Goal: Task Accomplishment & Management: Use online tool/utility

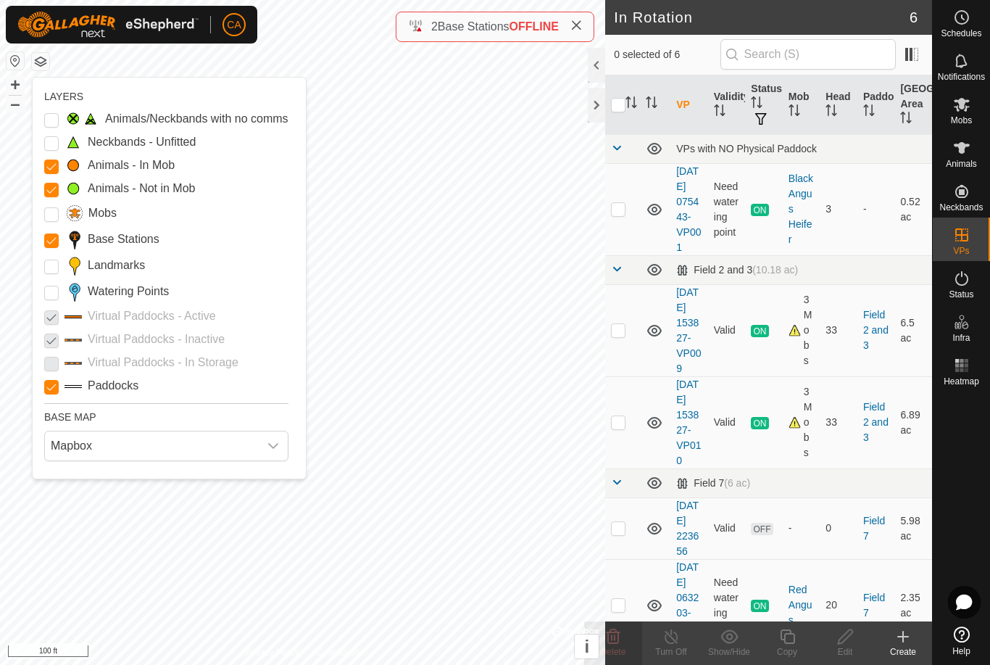
click at [136, 450] on span "Mapbox" at bounding box center [152, 445] width 214 height 29
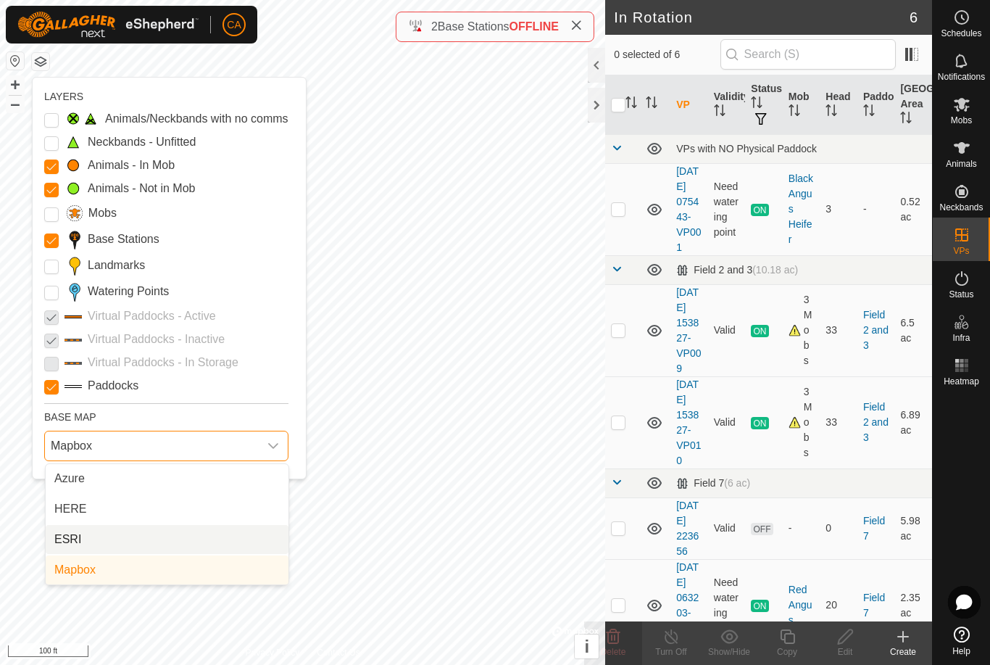
click at [137, 538] on li "ESRI" at bounding box center [167, 539] width 243 height 29
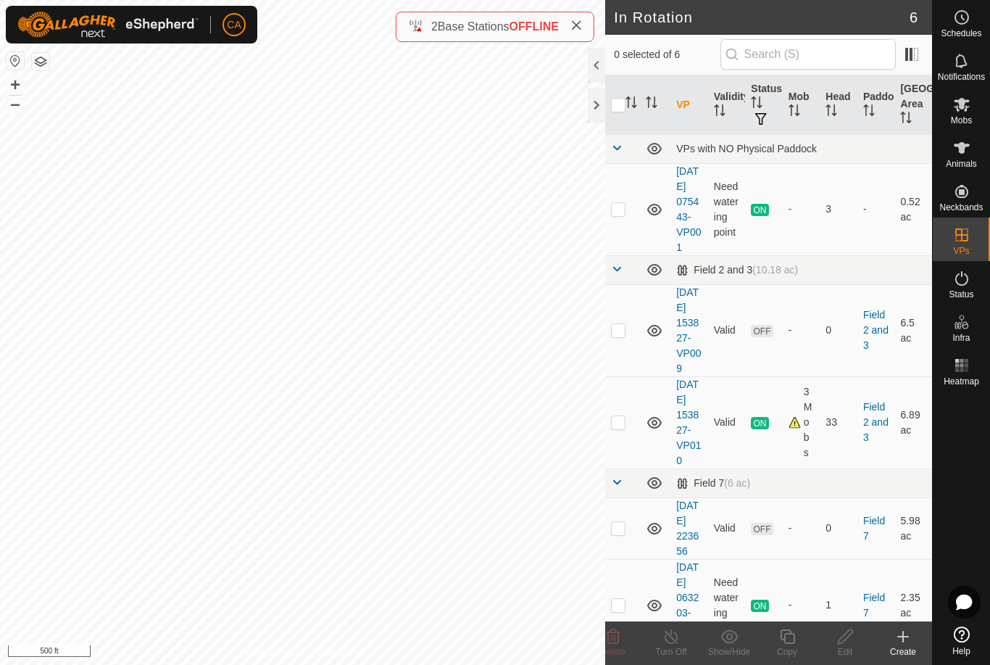
click at [35, 63] on button "button" at bounding box center [40, 61] width 17 height 17
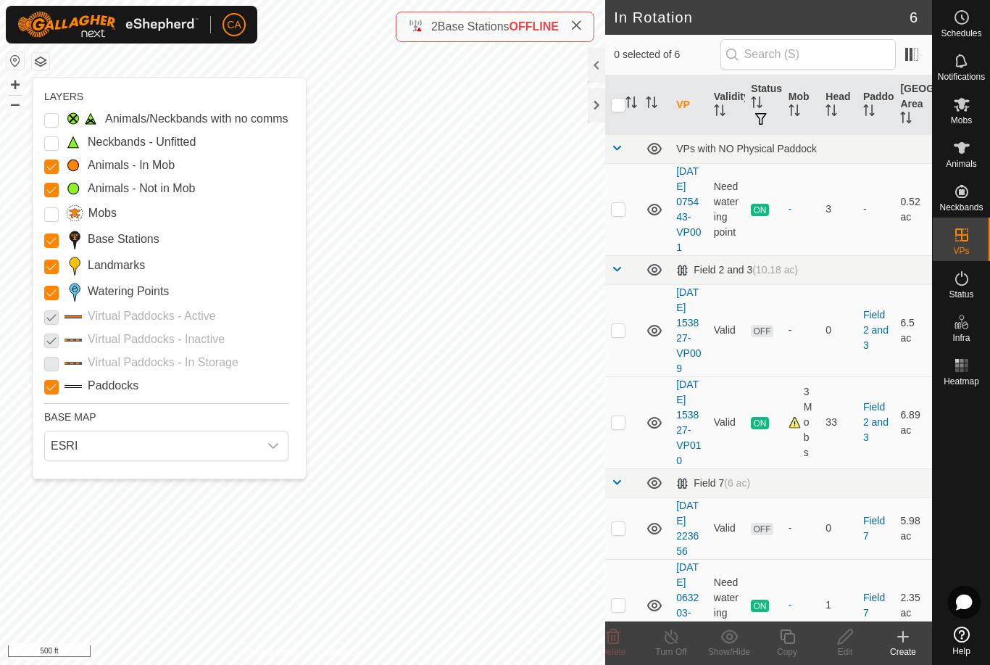
click at [57, 268] on input "Landmarks" at bounding box center [51, 267] width 15 height 15
click at [58, 288] on Points "Watering Points" at bounding box center [51, 293] width 15 height 15
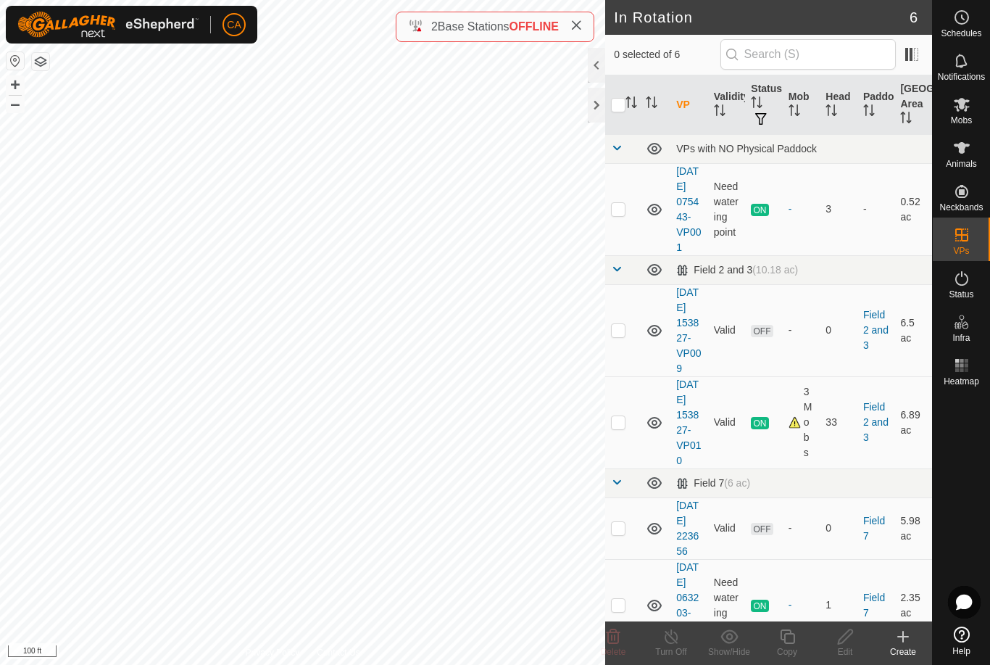
click at [624, 336] on p-checkbox at bounding box center [618, 330] width 15 height 12
click at [610, 644] on icon at bounding box center [614, 636] width 14 height 15
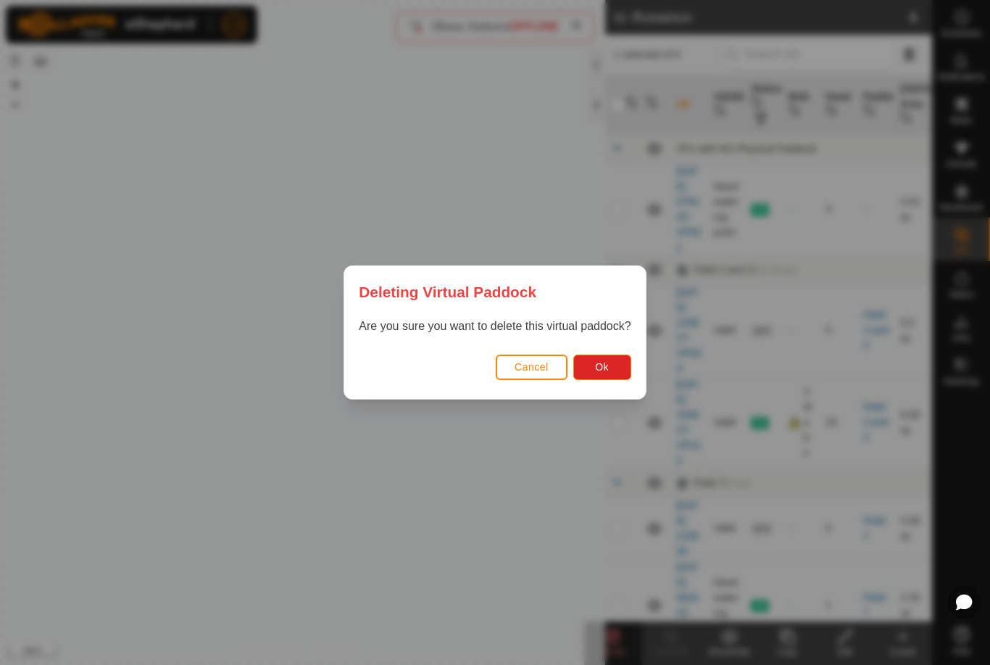
click at [603, 368] on span "Ok" at bounding box center [602, 367] width 14 height 12
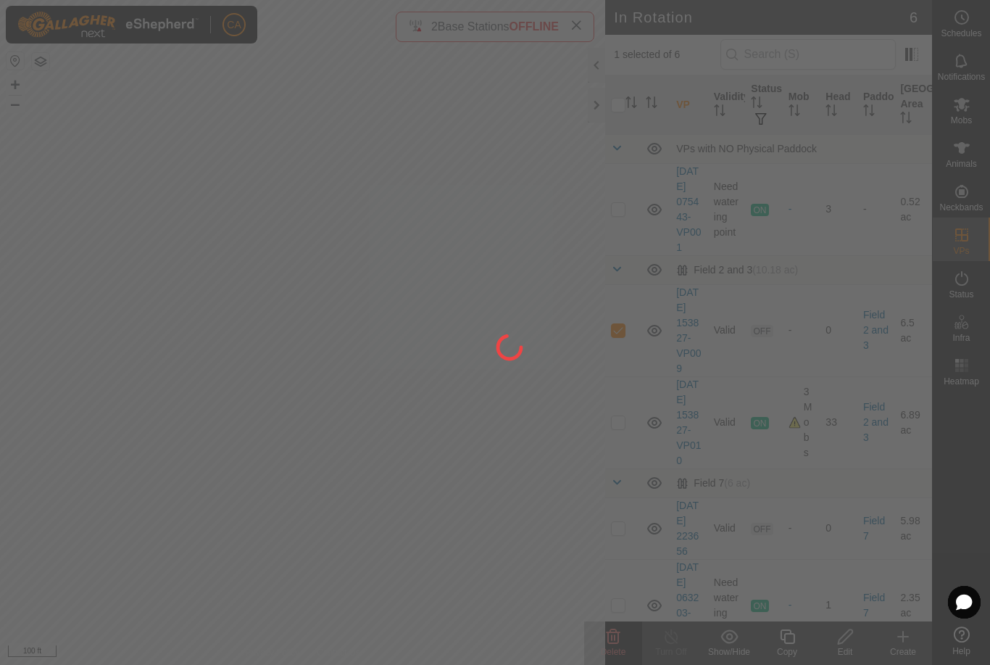
checkbox input "false"
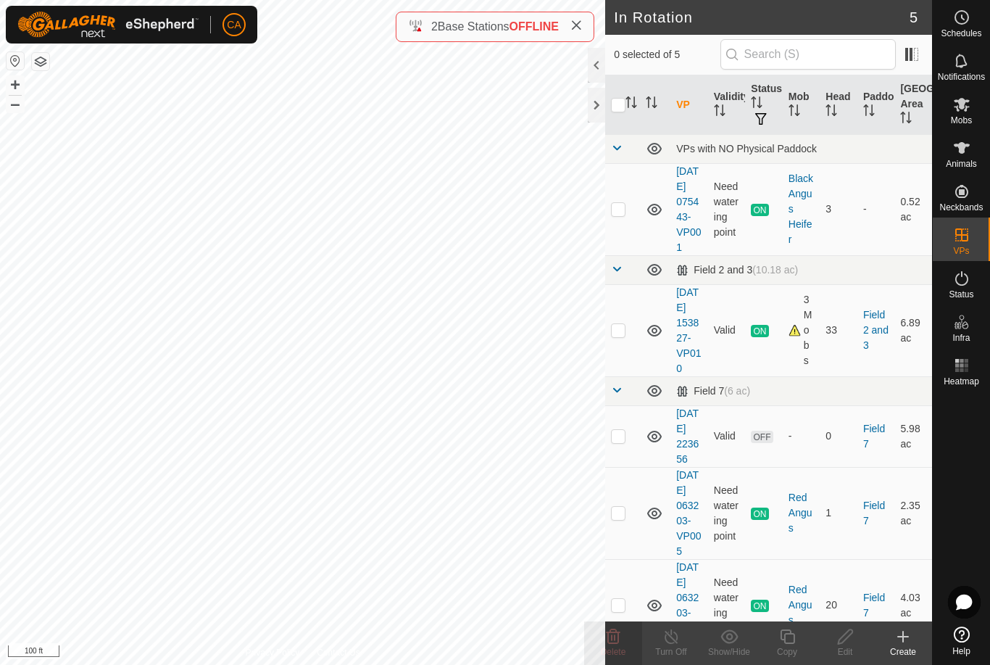
click at [911, 652] on div "Create" at bounding box center [903, 651] width 58 height 13
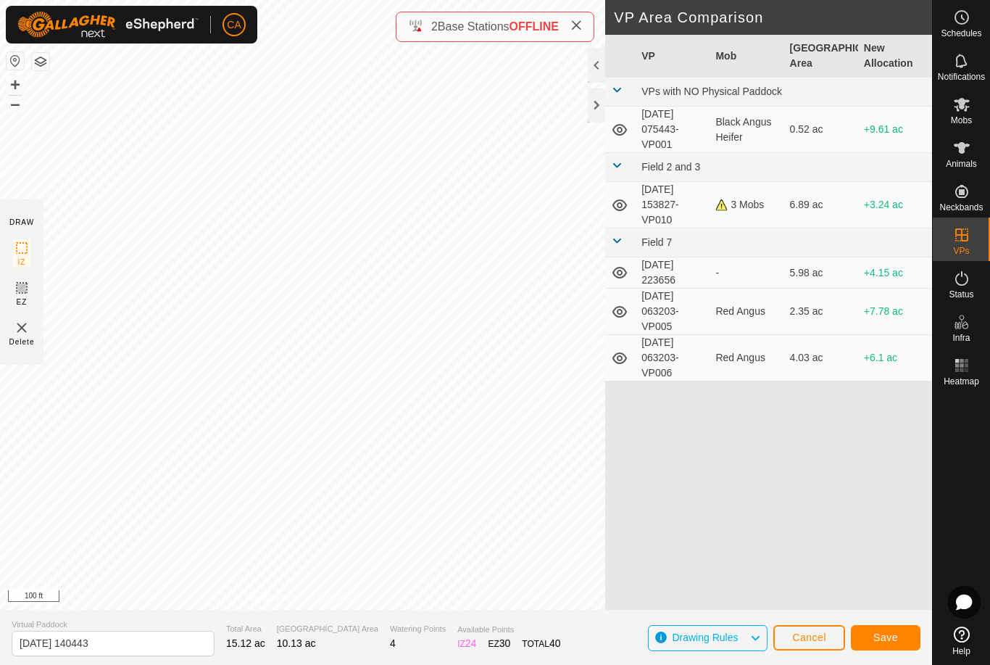
click at [884, 638] on span "Save" at bounding box center [886, 637] width 25 height 12
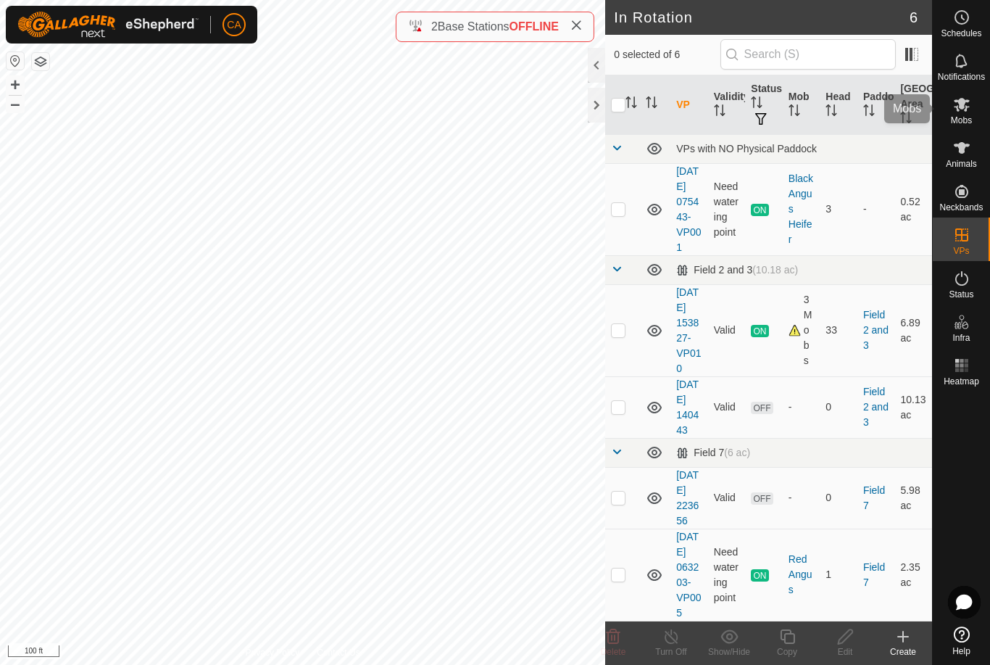
click at [961, 116] on span "Mobs" at bounding box center [961, 120] width 21 height 9
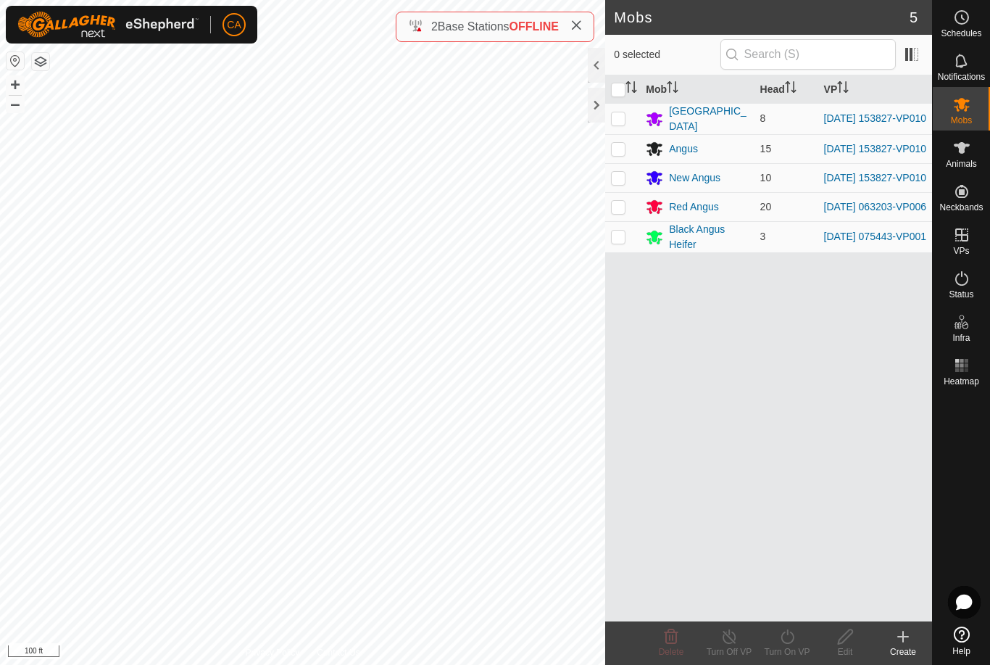
click at [619, 117] on p-checkbox at bounding box center [618, 118] width 15 height 12
checkbox input "true"
click at [616, 154] on p-checkbox at bounding box center [618, 149] width 15 height 12
checkbox input "true"
click at [623, 189] on td at bounding box center [622, 177] width 35 height 29
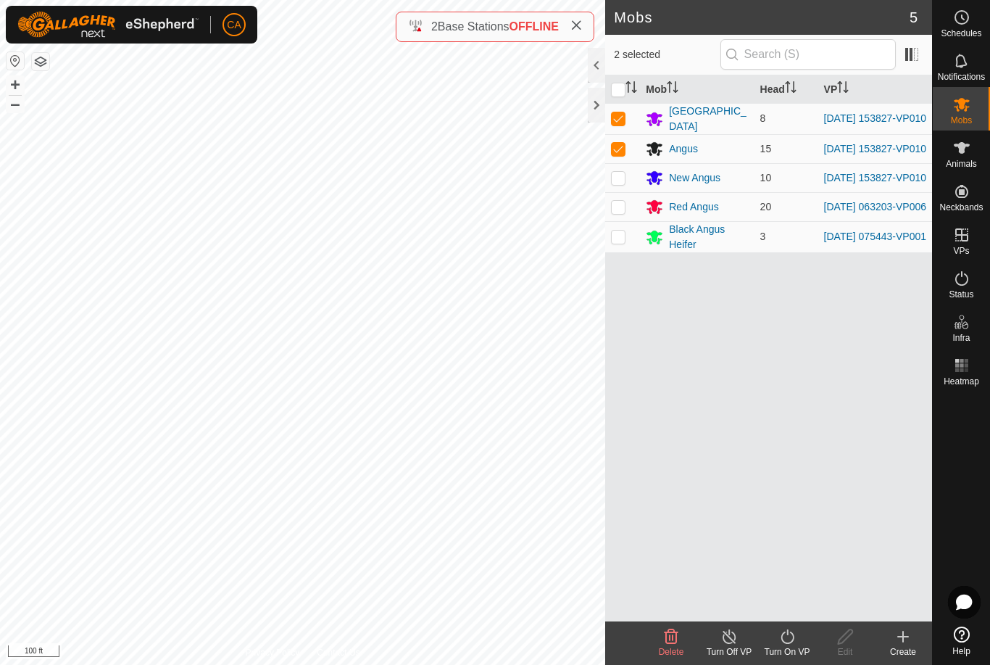
checkbox input "true"
click at [790, 645] on div "Turn On VP" at bounding box center [787, 651] width 58 height 13
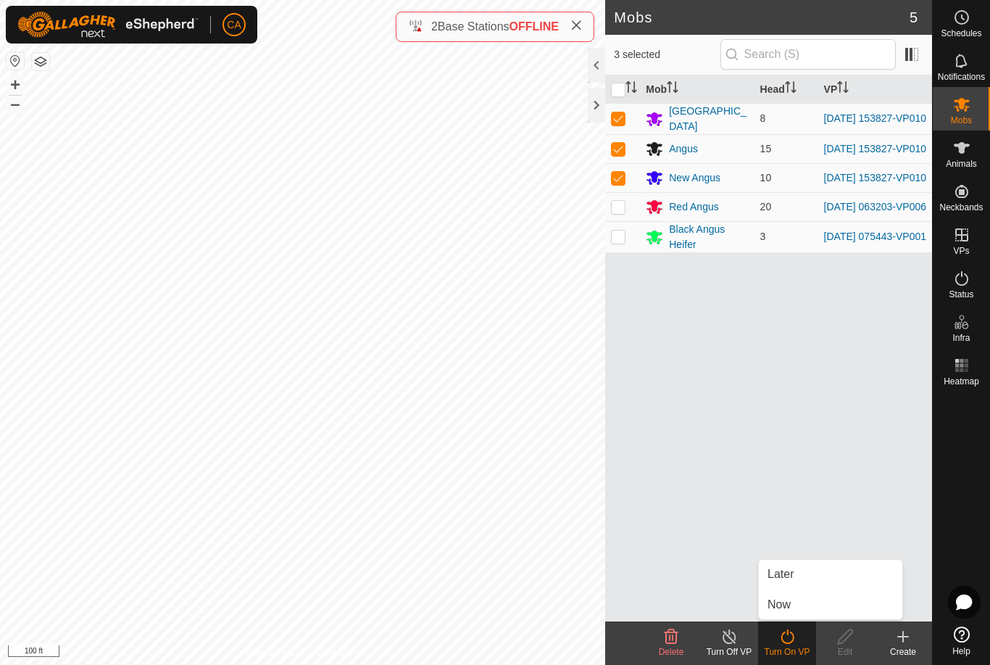
click at [801, 600] on link "Now" at bounding box center [831, 604] width 144 height 29
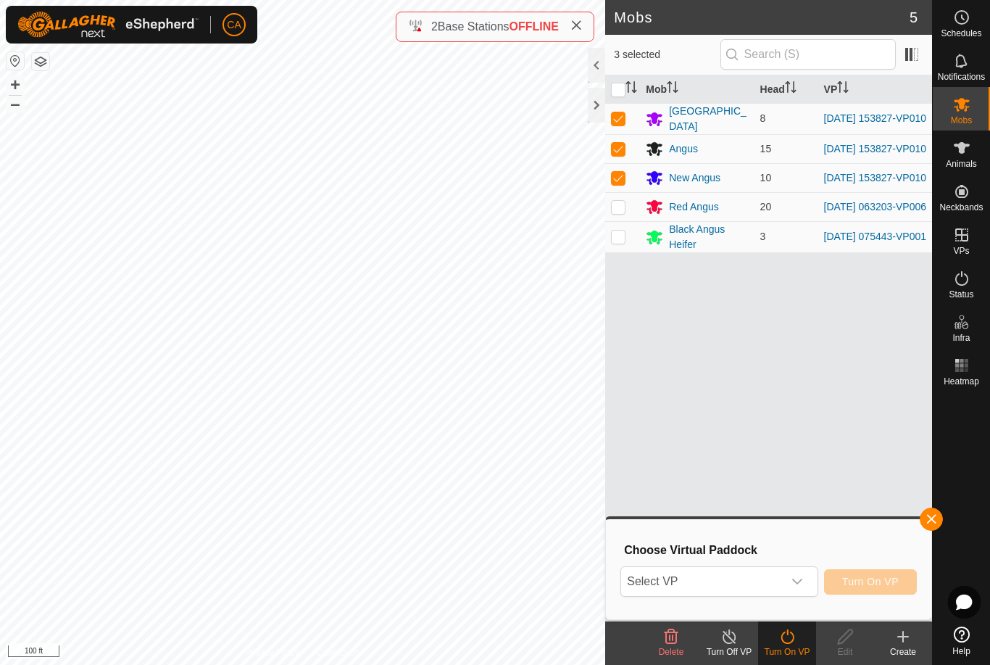
click at [729, 580] on span "Select VP" at bounding box center [701, 581] width 161 height 29
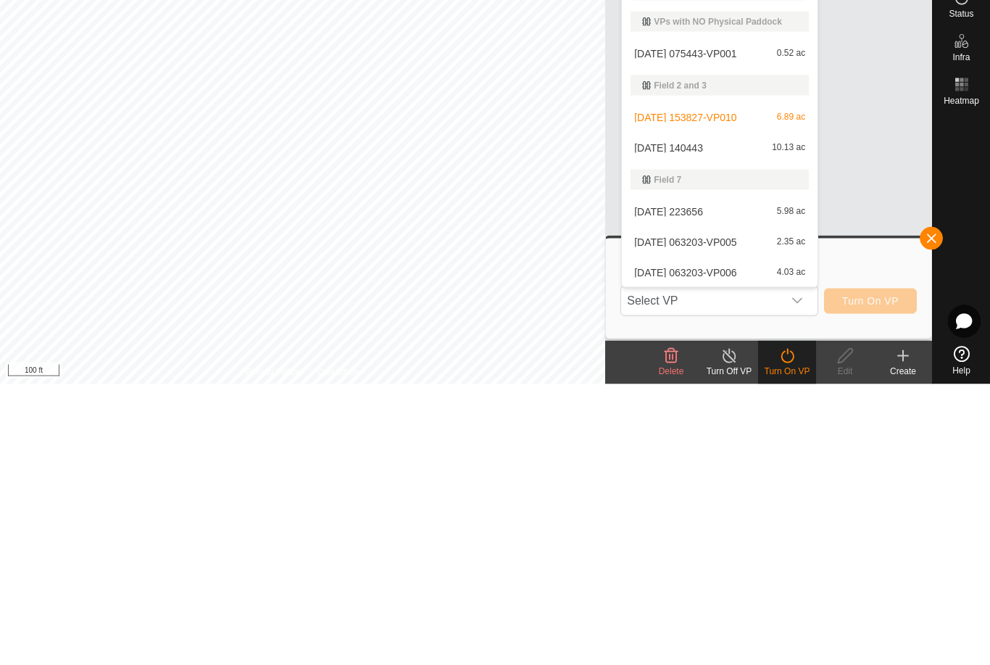
click at [703, 423] on span "[DATE] 140443" at bounding box center [668, 428] width 69 height 10
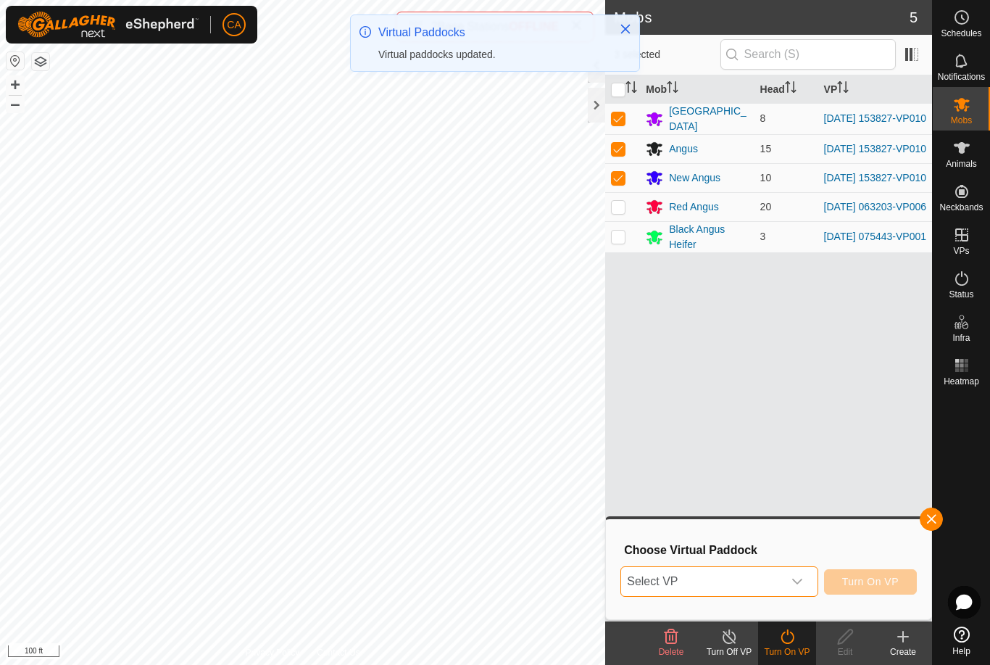
click at [737, 584] on span "Select VP" at bounding box center [701, 581] width 161 height 29
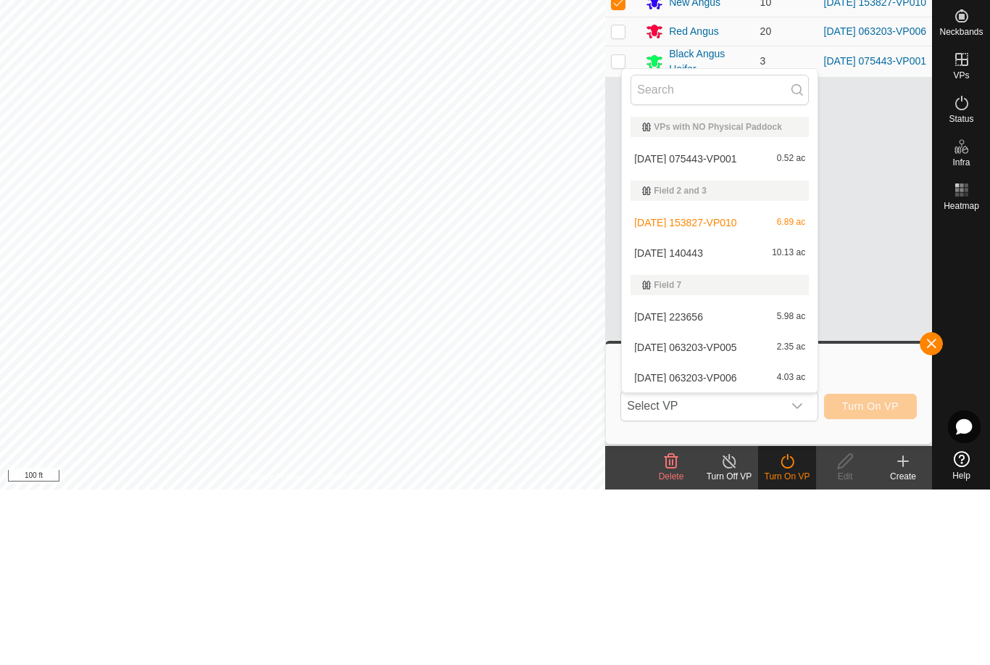
click at [734, 329] on span "[DATE] 075443-VP001" at bounding box center [685, 334] width 102 height 10
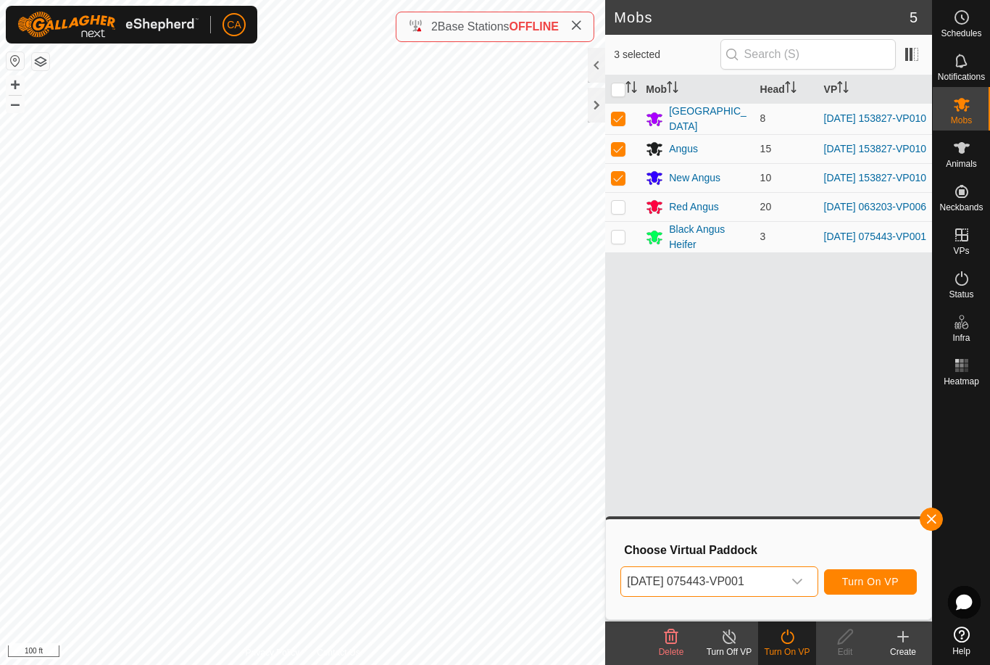
click at [743, 584] on span "[DATE] 075443-VP001" at bounding box center [701, 581] width 161 height 29
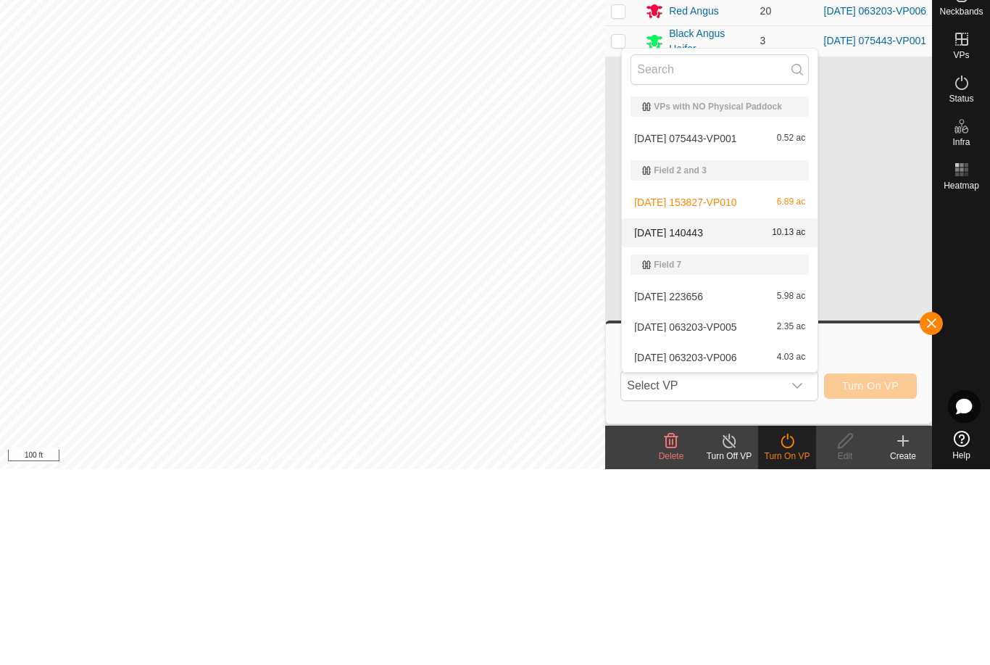
click at [703, 423] on span "[DATE] 140443" at bounding box center [668, 428] width 69 height 10
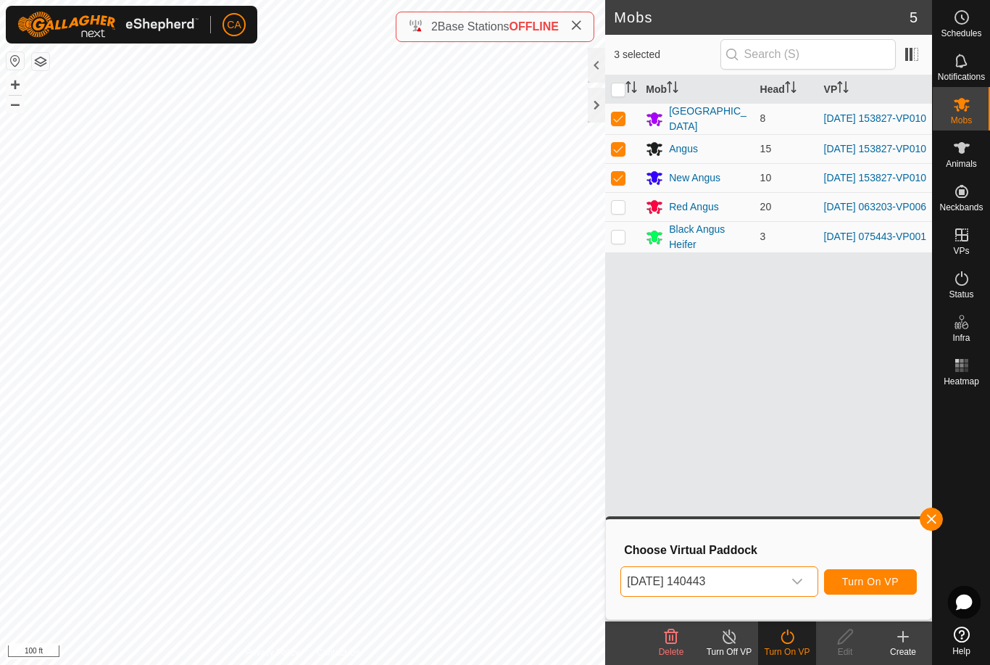
click at [878, 592] on button "Turn On VP" at bounding box center [870, 581] width 93 height 25
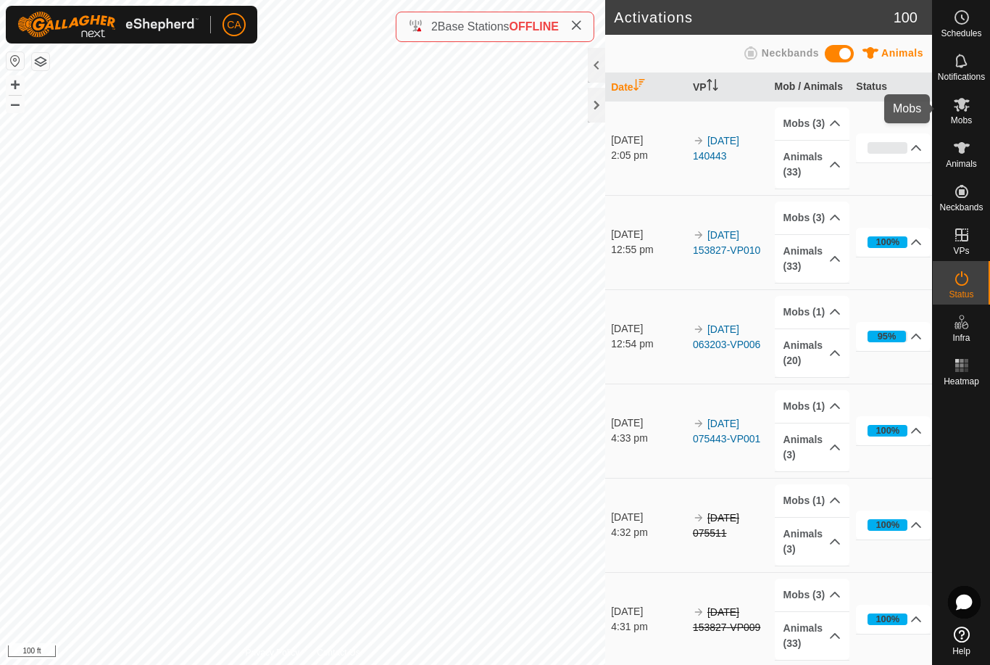
click at [966, 117] on span "Mobs" at bounding box center [961, 120] width 21 height 9
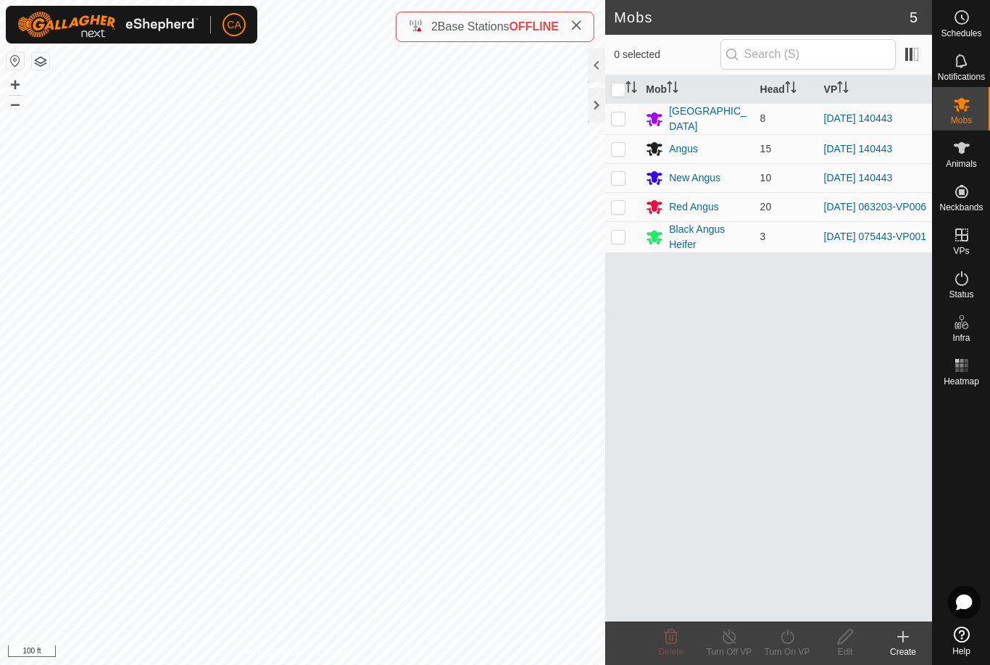
click at [621, 206] on p-checkbox at bounding box center [618, 207] width 15 height 12
checkbox input "true"
click at [792, 637] on icon at bounding box center [788, 636] width 18 height 17
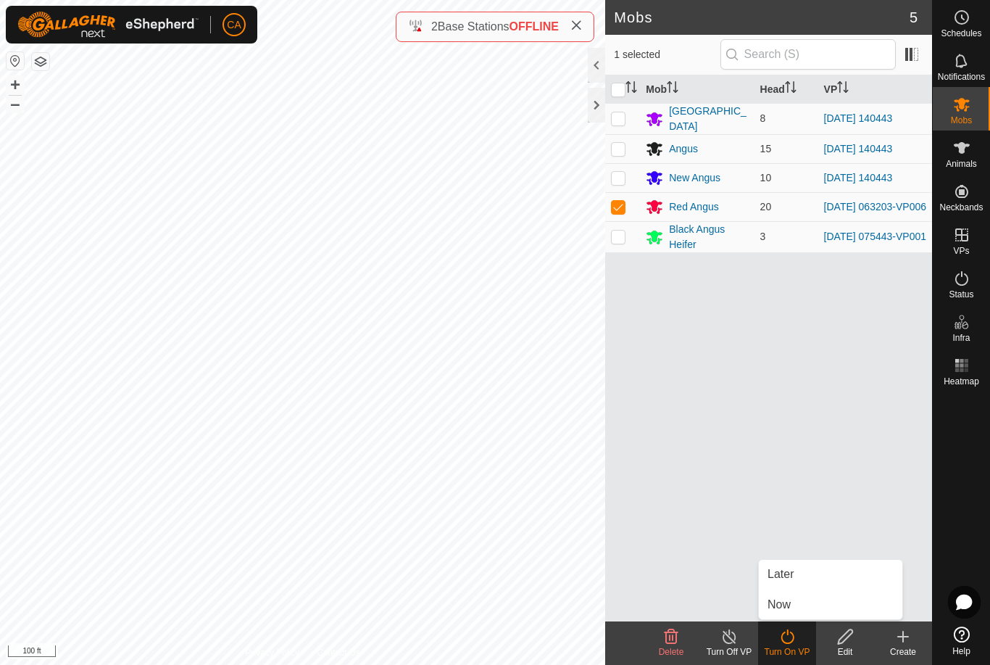
click at [803, 610] on link "Now" at bounding box center [831, 604] width 144 height 29
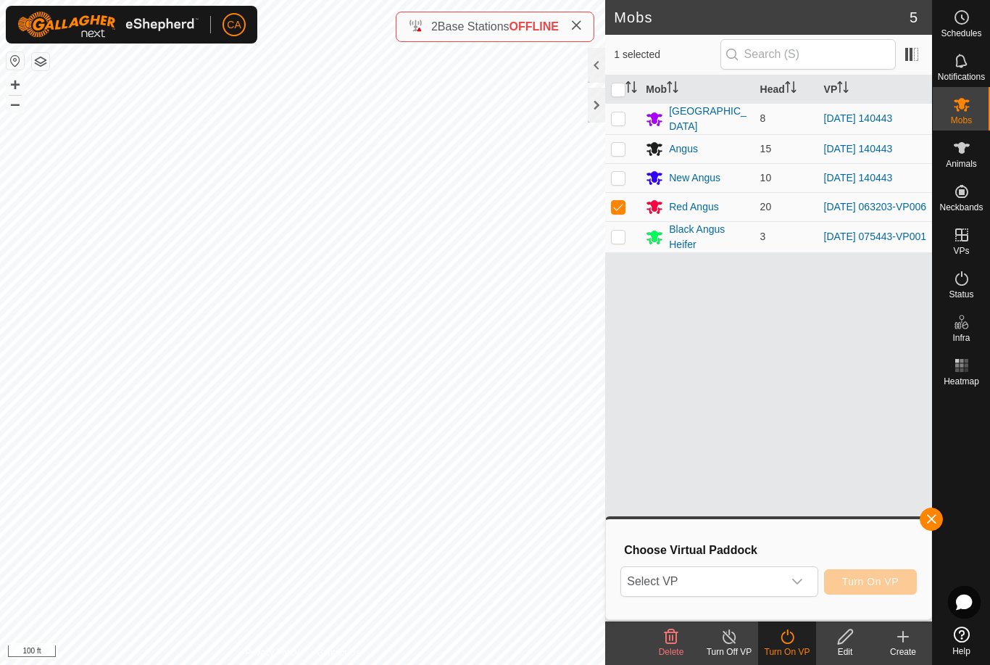
click at [800, 585] on icon "dropdown trigger" at bounding box center [798, 582] width 12 height 12
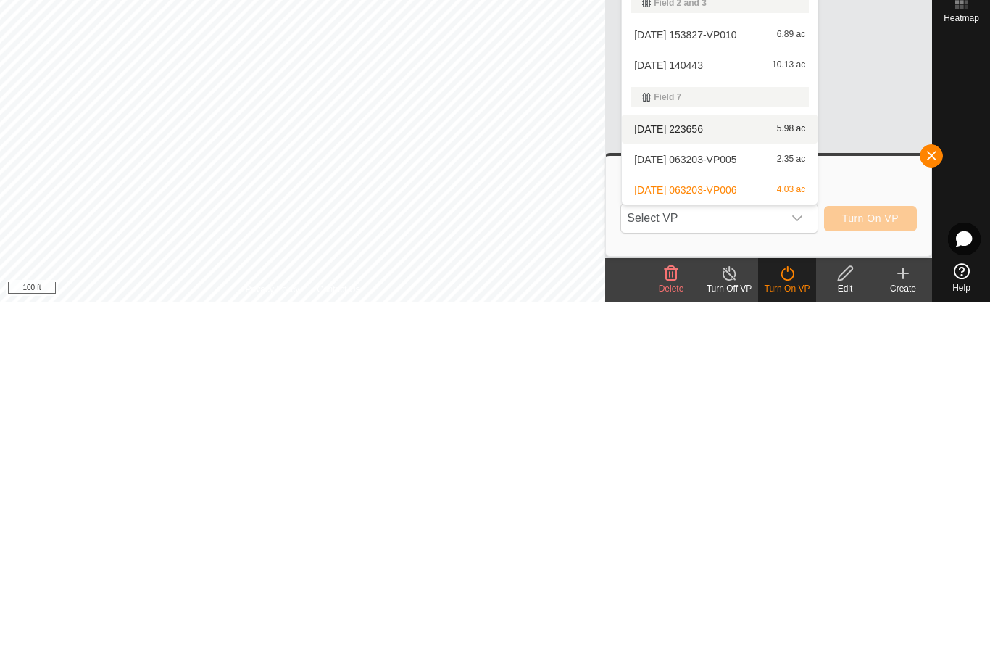
click at [685, 484] on div "[DATE] 223656 5.98 ac" at bounding box center [720, 492] width 178 height 17
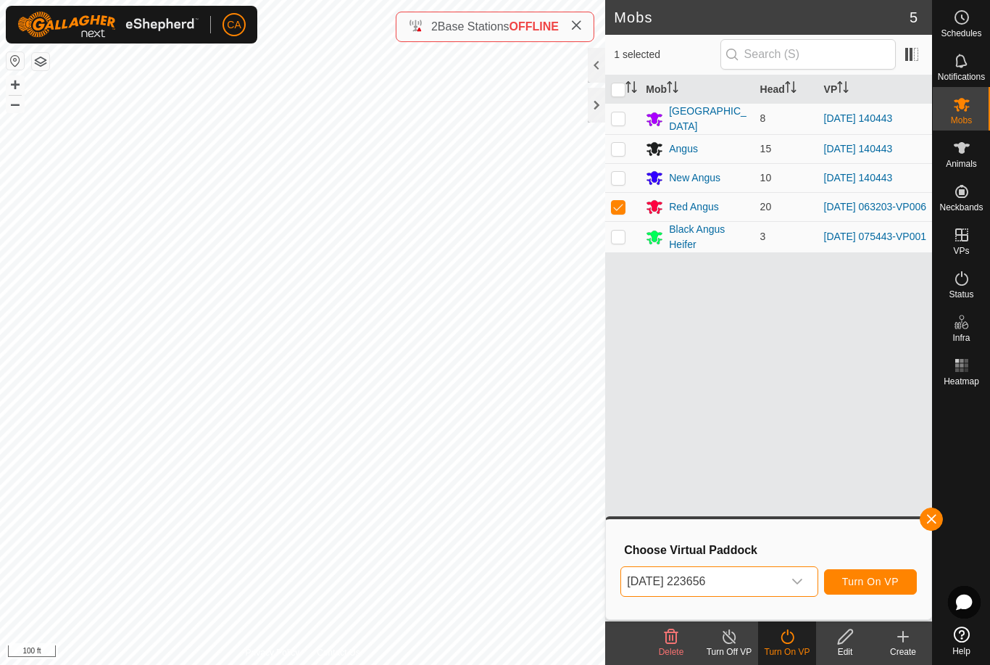
click at [880, 581] on span "Turn On VP" at bounding box center [870, 582] width 57 height 12
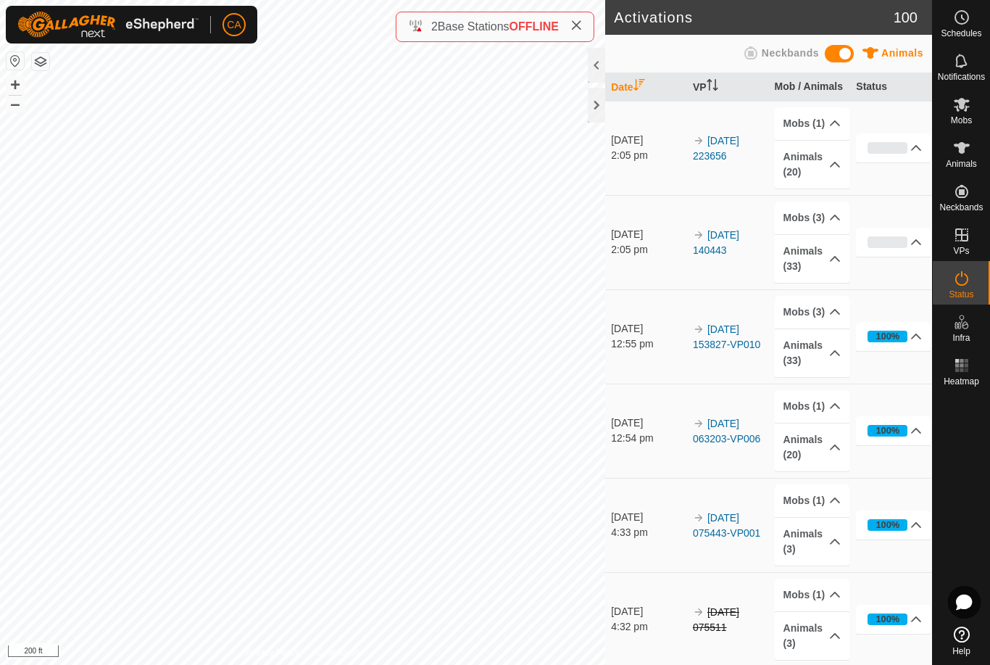
click at [44, 65] on button "button" at bounding box center [40, 61] width 17 height 17
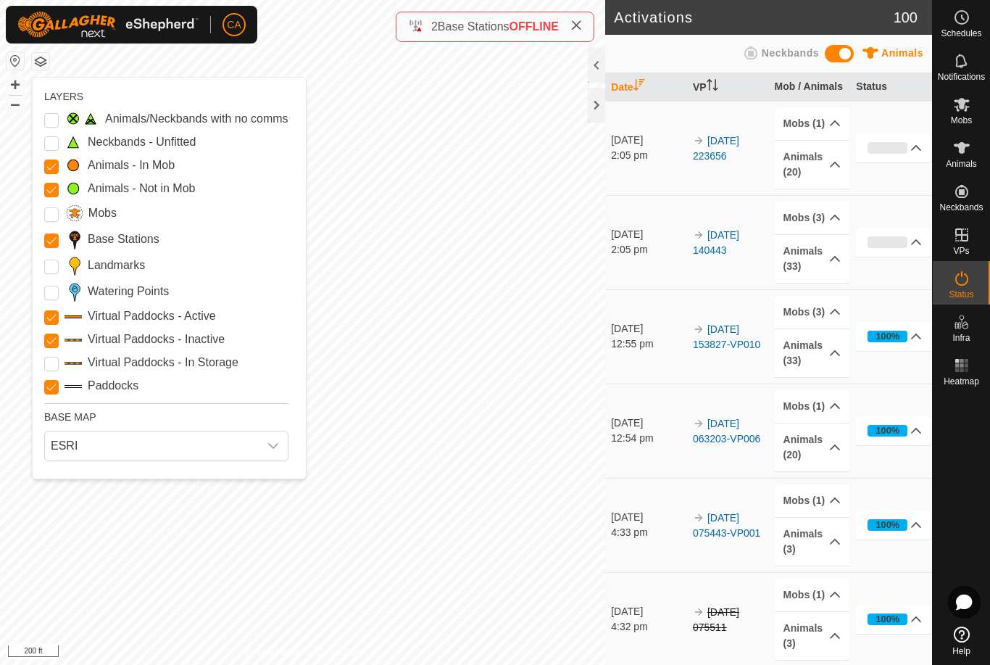
click at [123, 270] on label "Landmarks" at bounding box center [116, 265] width 57 height 17
click at [59, 270] on input "Landmarks" at bounding box center [51, 267] width 15 height 15
